Goal: Navigation & Orientation: Find specific page/section

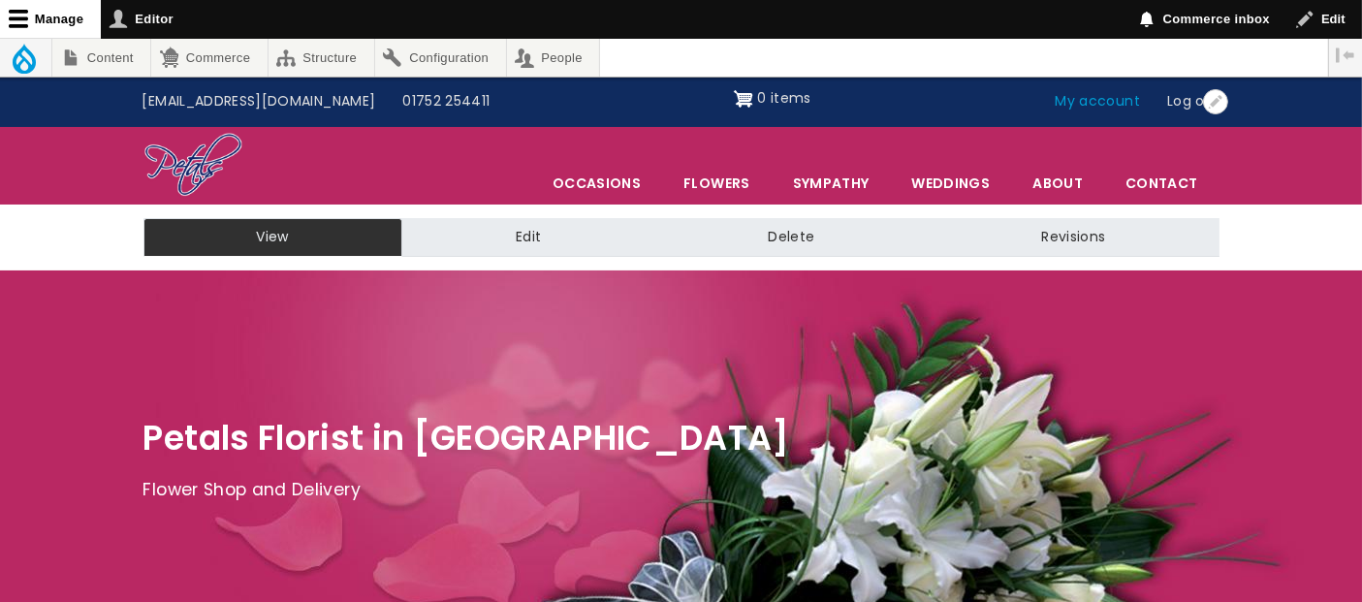
click at [1102, 106] on link "My account" at bounding box center [1098, 101] width 112 height 37
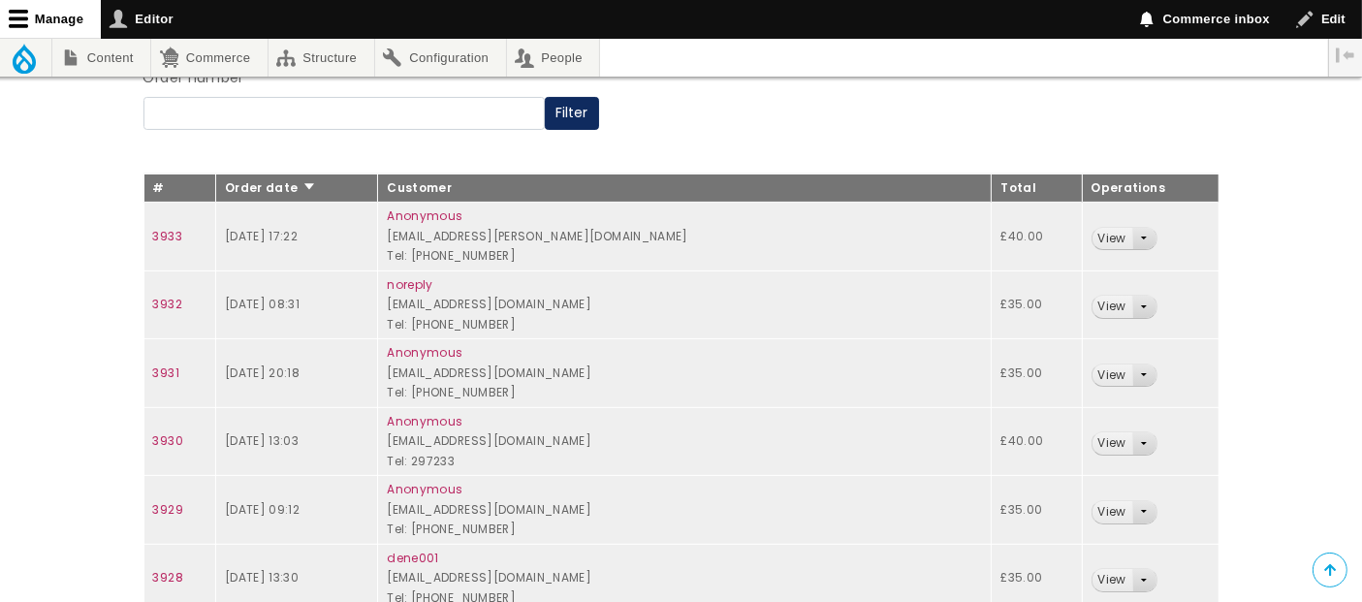
scroll to position [323, 0]
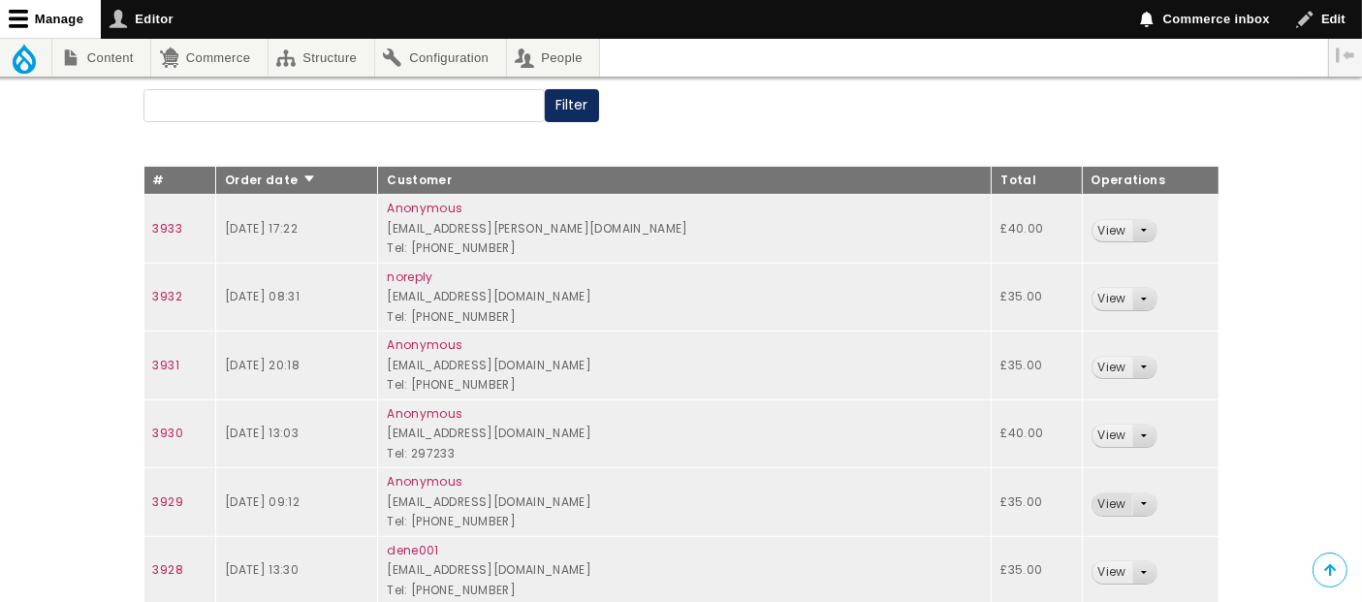
click at [1099, 503] on link "View" at bounding box center [1112, 504] width 40 height 22
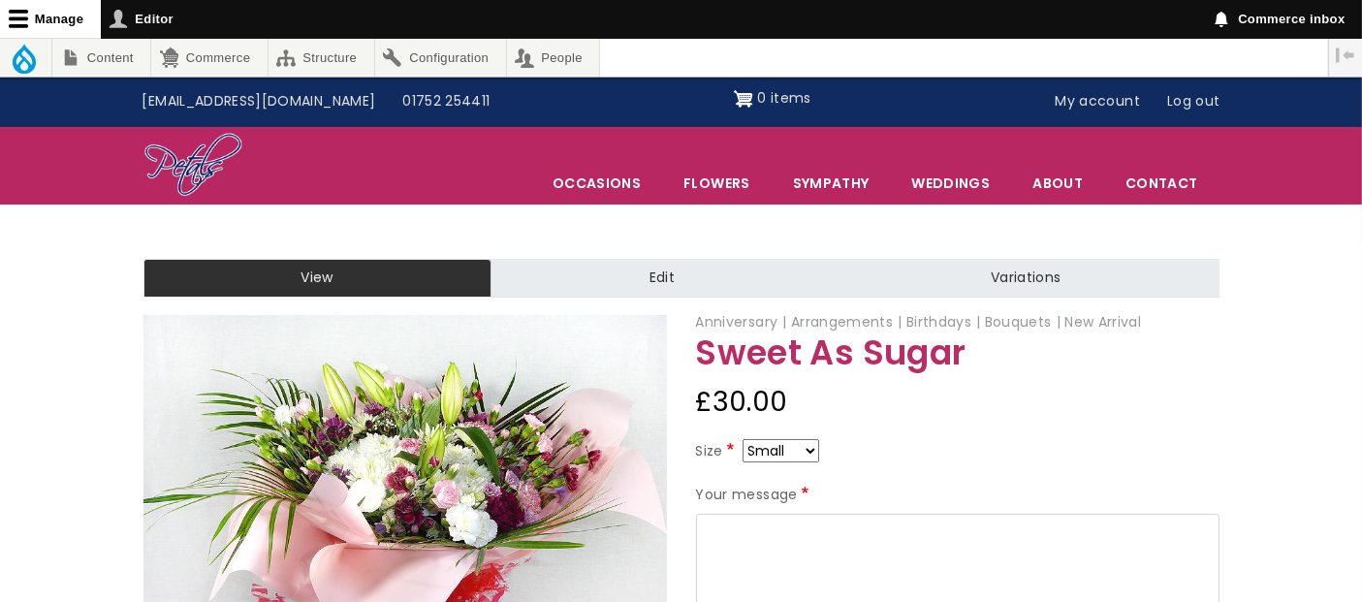
scroll to position [215, 0]
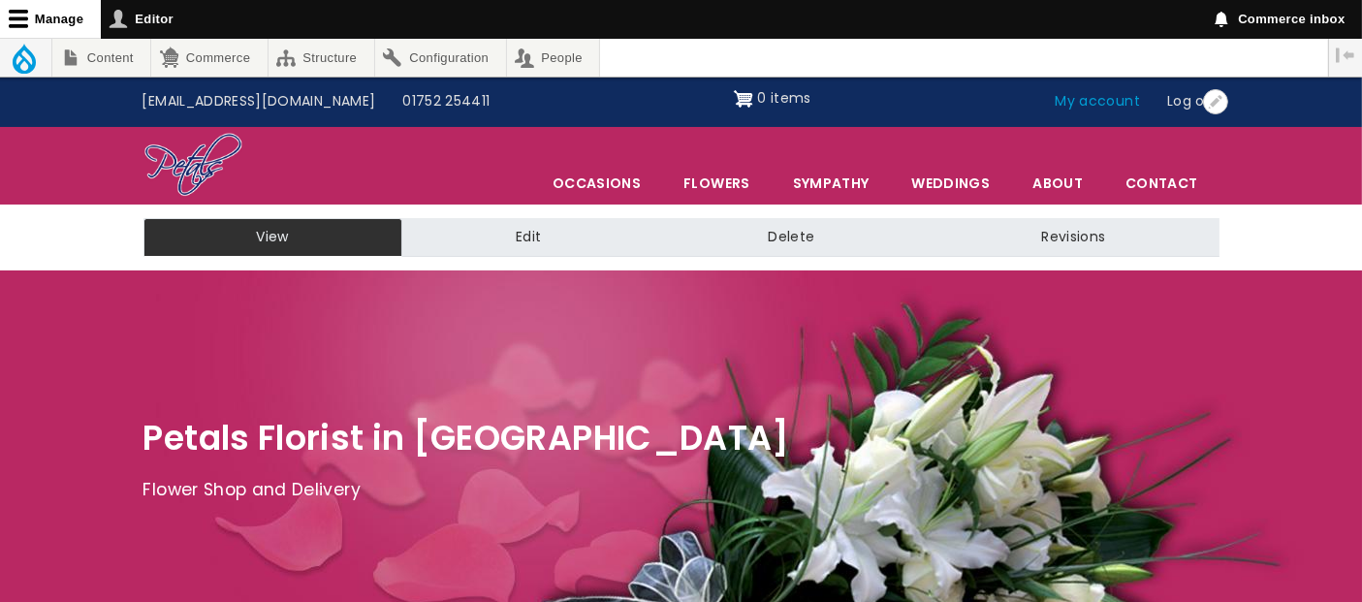
click at [1112, 100] on link "My account" at bounding box center [1098, 101] width 112 height 37
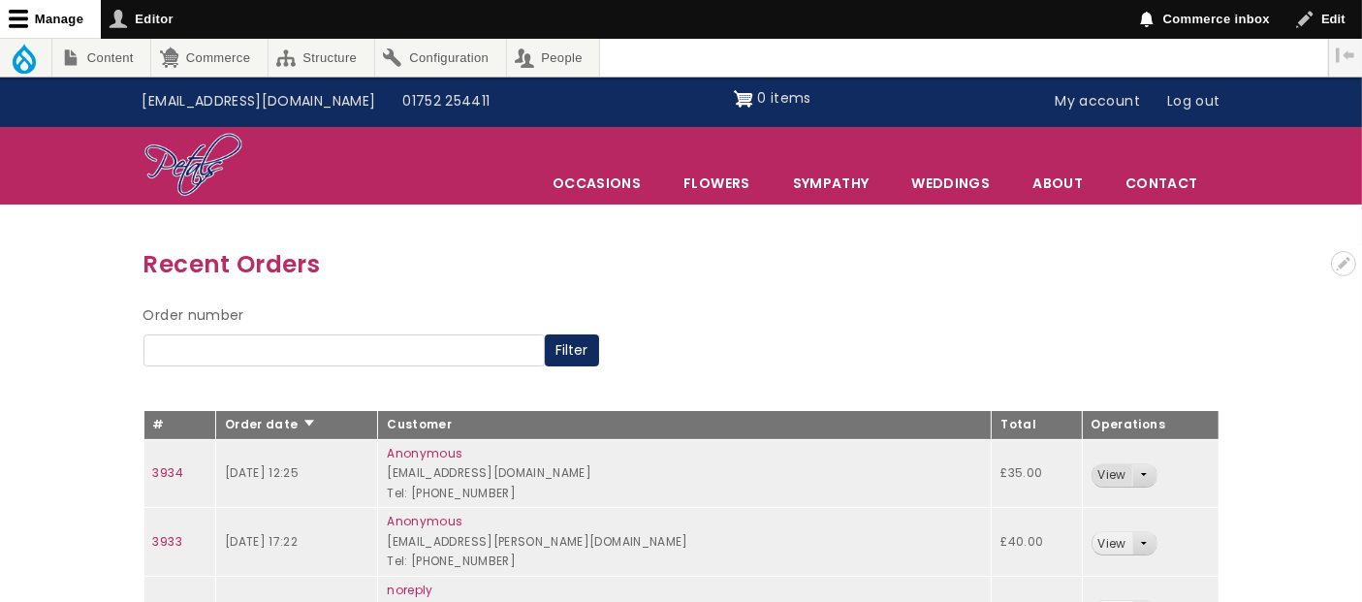
click at [1092, 480] on link "View" at bounding box center [1112, 475] width 40 height 22
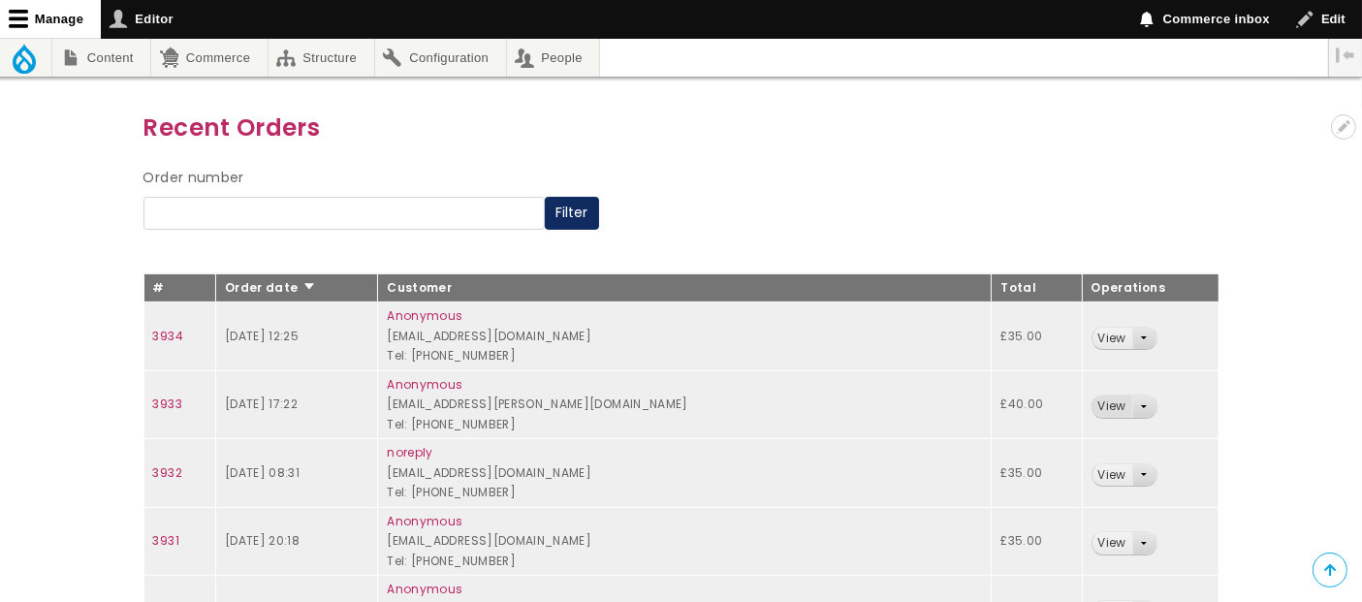
click at [1095, 402] on link "View" at bounding box center [1112, 406] width 40 height 22
